Goal: Navigation & Orientation: Find specific page/section

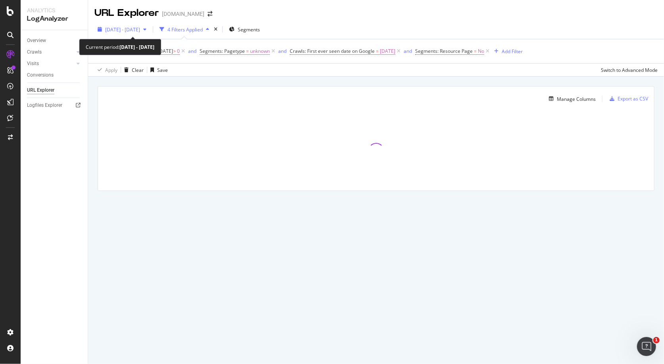
click at [140, 32] on span "[DATE] - [DATE]" at bounding box center [122, 29] width 35 height 7
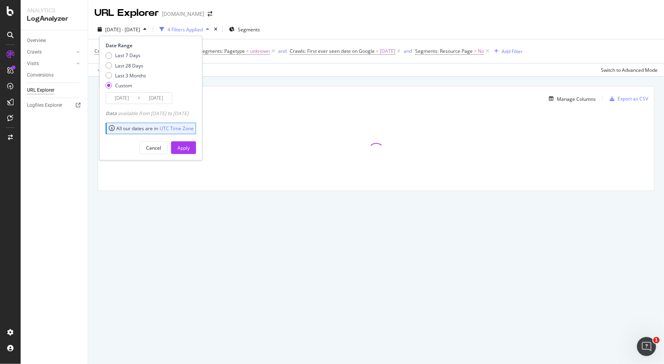
click at [140, 32] on span "[DATE] - [DATE]" at bounding box center [122, 29] width 35 height 7
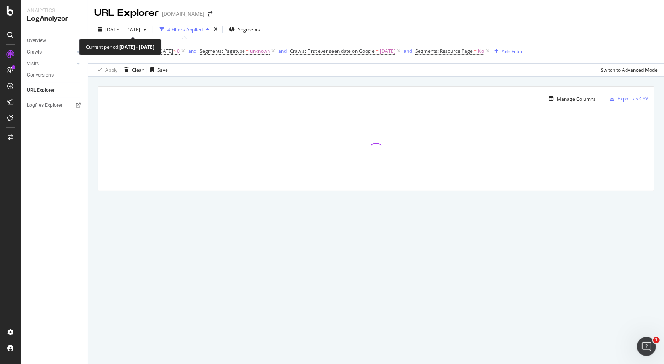
click at [140, 32] on span "[DATE] - [DATE]" at bounding box center [122, 29] width 35 height 7
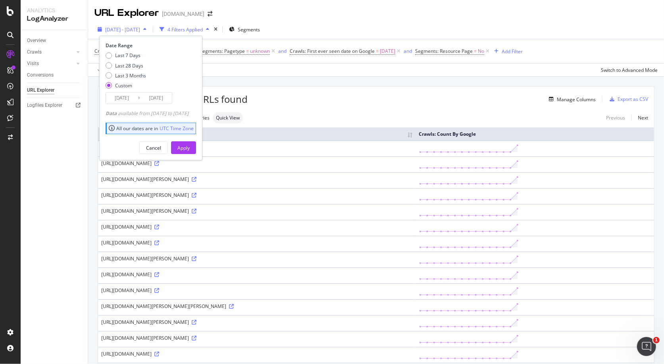
click at [140, 28] on span "[DATE] - [DATE]" at bounding box center [122, 29] width 35 height 7
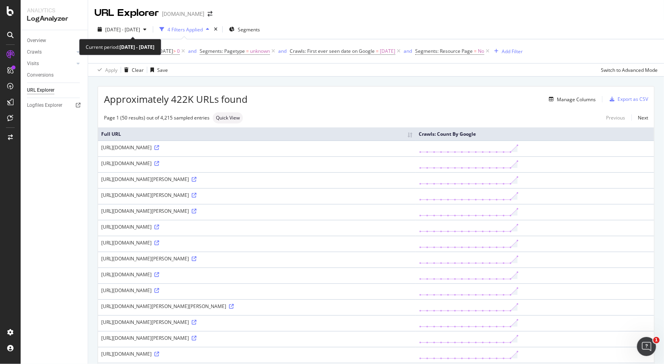
click at [140, 28] on span "[DATE] - [DATE]" at bounding box center [122, 29] width 35 height 7
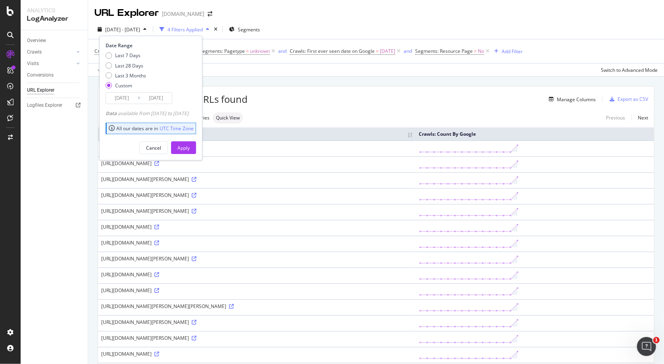
click at [140, 28] on span "[DATE] - [DATE]" at bounding box center [122, 29] width 35 height 7
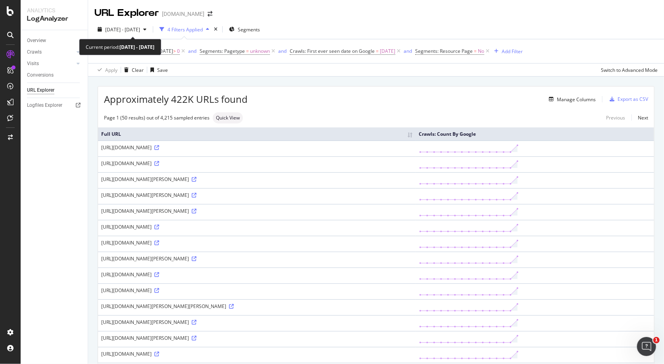
click at [140, 28] on span "[DATE] - [DATE]" at bounding box center [122, 29] width 35 height 7
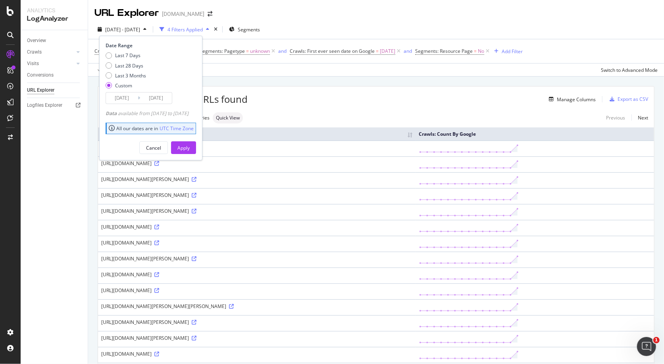
click at [151, 100] on input "[DATE]" at bounding box center [156, 98] width 32 height 11
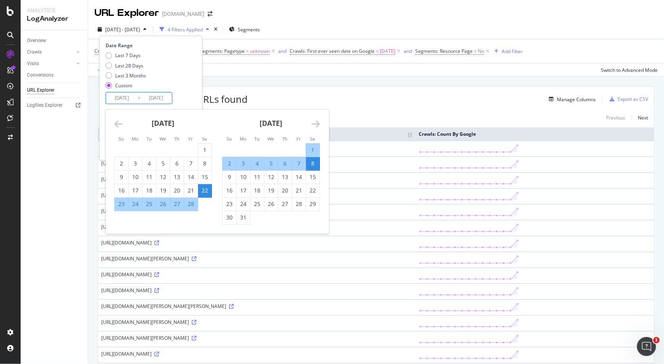
click at [312, 121] on icon "Move forward to switch to the next month." at bounding box center [316, 124] width 8 height 10
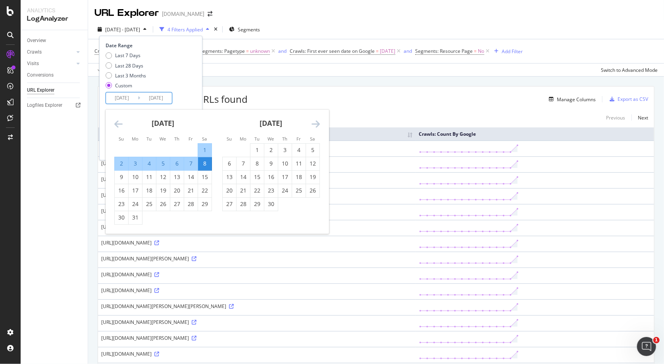
click at [312, 121] on icon "Move forward to switch to the next month." at bounding box center [316, 124] width 8 height 10
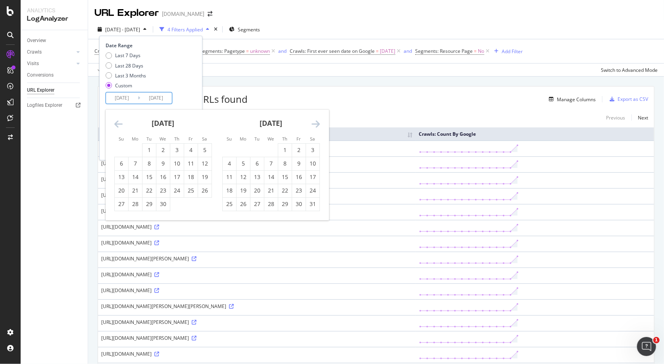
click at [312, 121] on icon "Move forward to switch to the next month." at bounding box center [316, 124] width 8 height 10
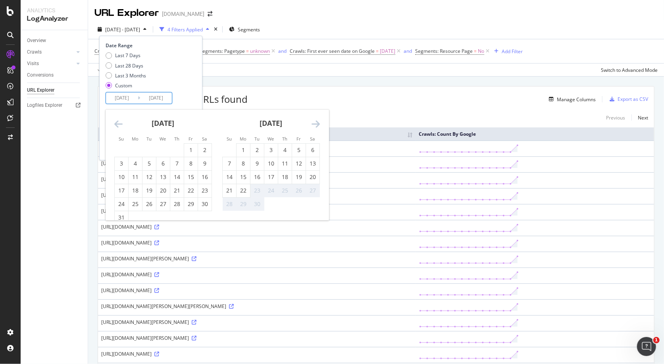
click at [312, 121] on icon "Move forward to switch to the next month." at bounding box center [316, 124] width 8 height 10
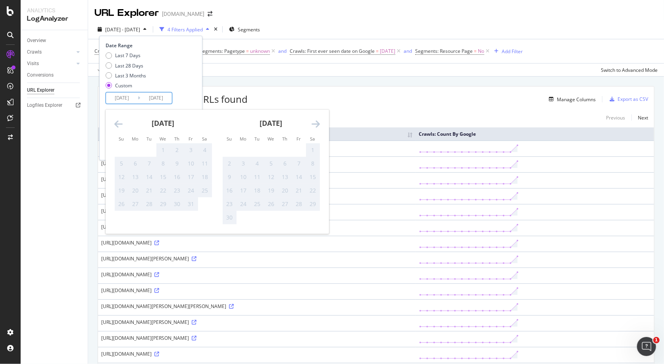
click at [117, 120] on icon "Move backward to switch to the previous month." at bounding box center [118, 124] width 8 height 10
click at [138, 185] on div "22" at bounding box center [135, 190] width 13 height 13
type input "[DATE]"
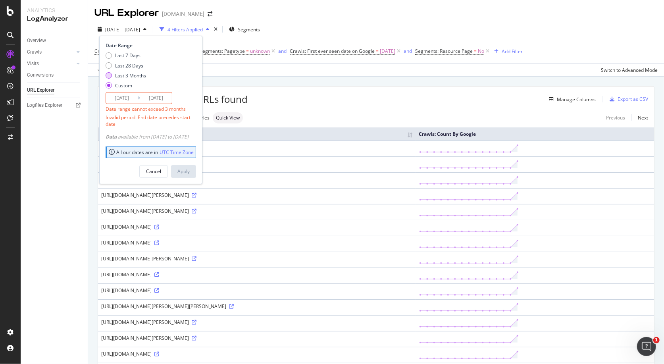
click at [133, 72] on div "Last 3 Months" at bounding box center [130, 75] width 31 height 7
type input "[DATE]"
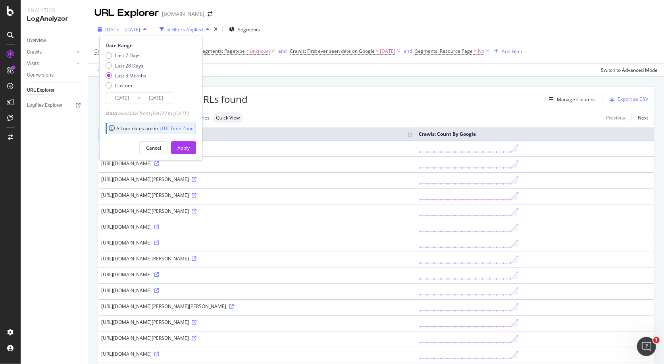
click at [140, 28] on span "[DATE] - [DATE]" at bounding box center [122, 29] width 35 height 7
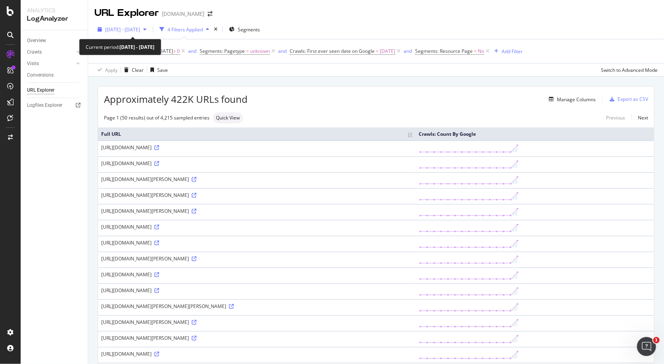
click at [140, 29] on span "[DATE] - [DATE]" at bounding box center [122, 29] width 35 height 7
click at [177, 16] on div "[DOMAIN_NAME]" at bounding box center [183, 14] width 42 height 8
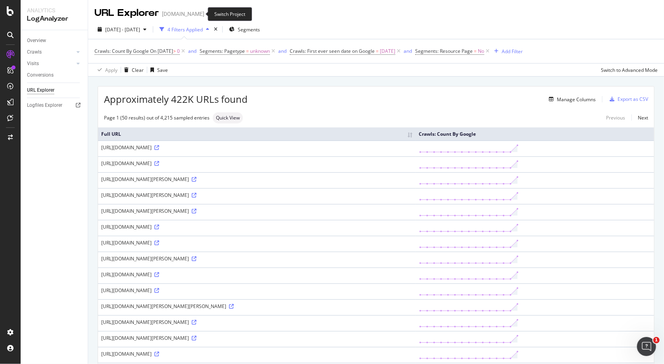
click at [204, 14] on span at bounding box center [209, 14] width 11 height 6
click at [208, 14] on icon "arrow-right-arrow-left" at bounding box center [210, 14] width 5 height 6
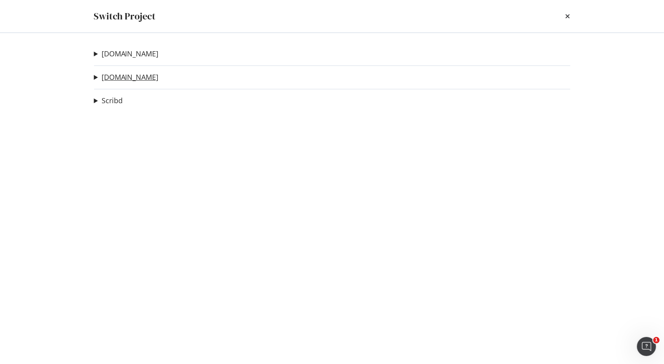
click at [120, 77] on link "[DOMAIN_NAME]" at bounding box center [130, 77] width 57 height 8
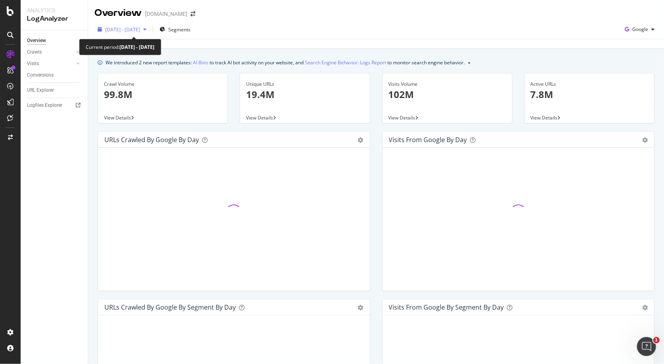
click at [138, 29] on span "[DATE] - [DATE]" at bounding box center [122, 29] width 35 height 7
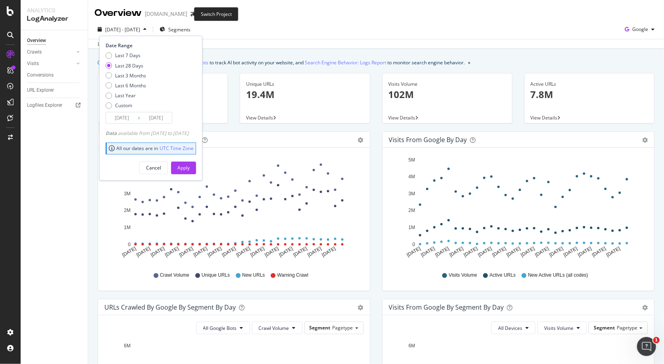
click at [187, 14] on span at bounding box center [192, 14] width 11 height 6
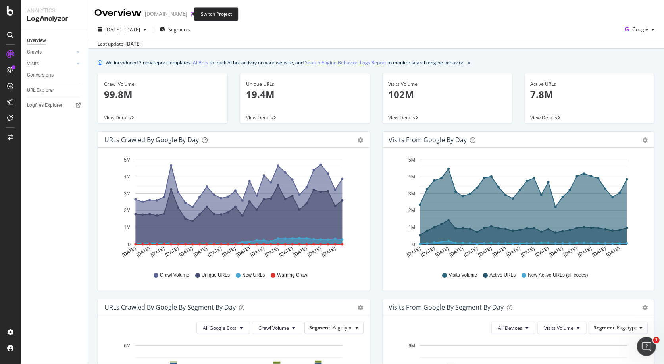
click at [191, 12] on icon "arrow-right-arrow-left" at bounding box center [193, 14] width 5 height 6
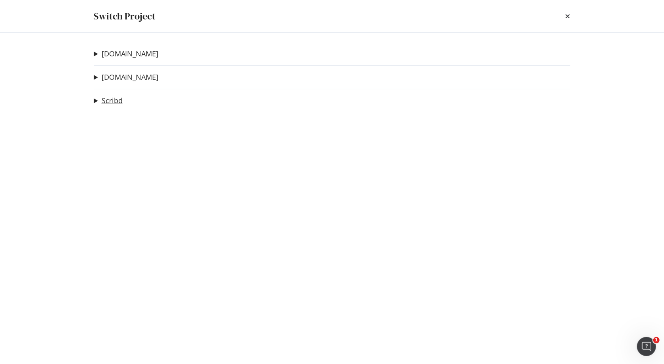
click at [112, 100] on link "Scribd" at bounding box center [112, 100] width 21 height 8
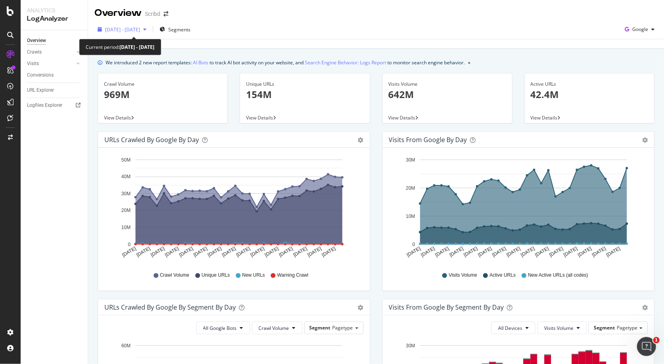
click at [140, 32] on span "[DATE] - [DATE]" at bounding box center [122, 29] width 35 height 7
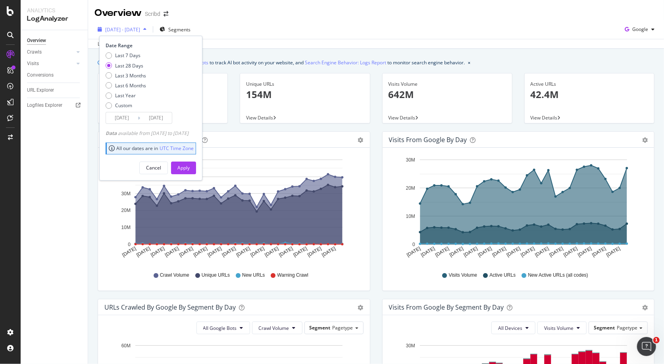
click at [140, 31] on span "[DATE] - [DATE]" at bounding box center [122, 29] width 35 height 7
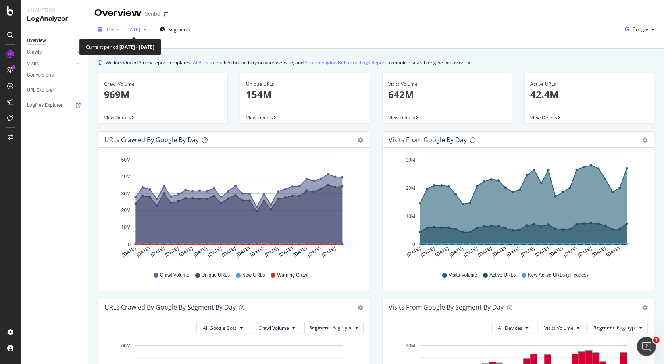
click at [140, 31] on span "[DATE] - [DATE]" at bounding box center [122, 29] width 35 height 7
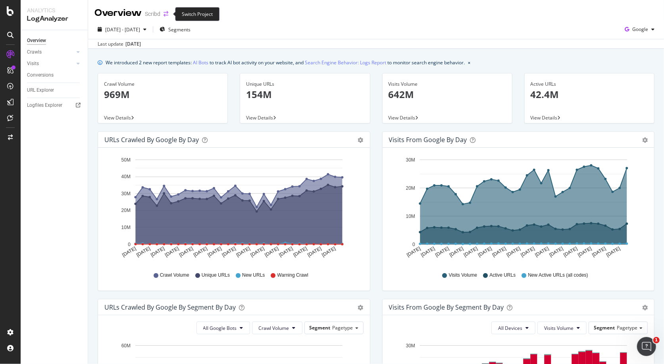
click at [164, 12] on icon "arrow-right-arrow-left" at bounding box center [166, 14] width 5 height 6
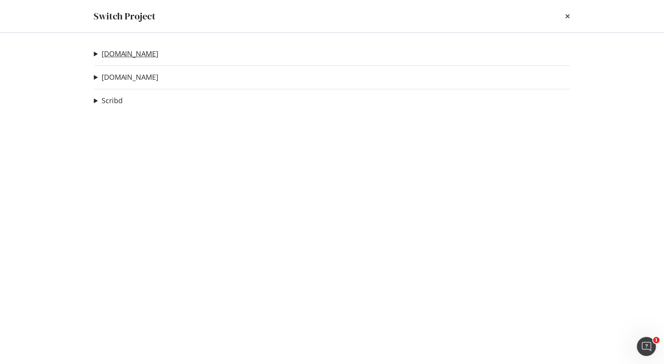
click at [118, 50] on link "[DOMAIN_NAME]" at bounding box center [130, 54] width 57 height 8
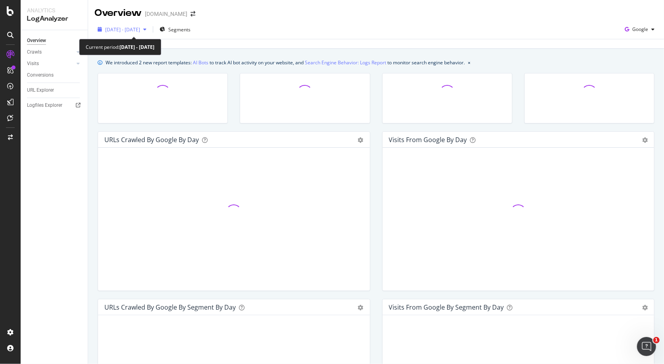
click at [140, 30] on span "[DATE] - [DATE]" at bounding box center [122, 29] width 35 height 7
